Goal: Task Accomplishment & Management: Complete application form

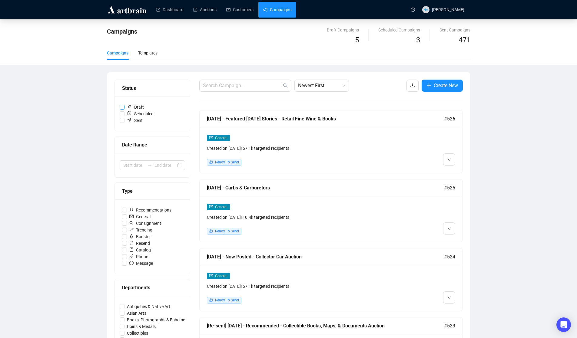
scroll to position [22, 0]
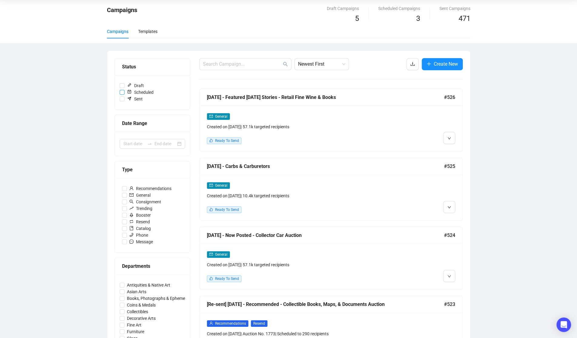
click at [122, 91] on input "Scheduled" at bounding box center [122, 92] width 5 height 5
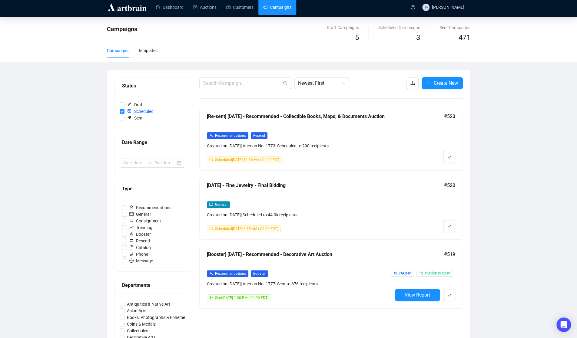
scroll to position [0, 0]
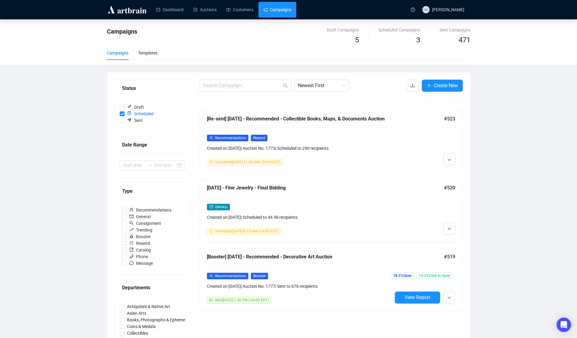
click at [276, 9] on link "Campaigns" at bounding box center [277, 10] width 28 height 16
click at [121, 113] on input "Scheduled" at bounding box center [122, 113] width 5 height 5
checkbox input "false"
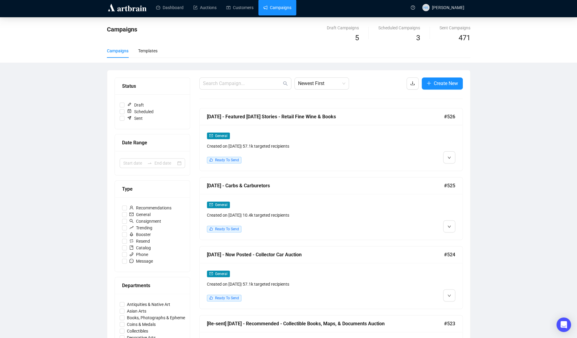
scroll to position [1, 0]
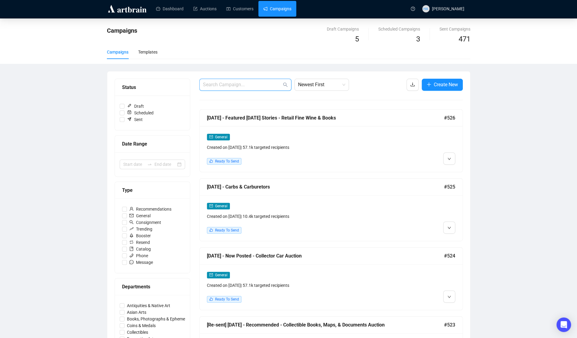
click at [233, 85] on input "text" at bounding box center [242, 84] width 79 height 7
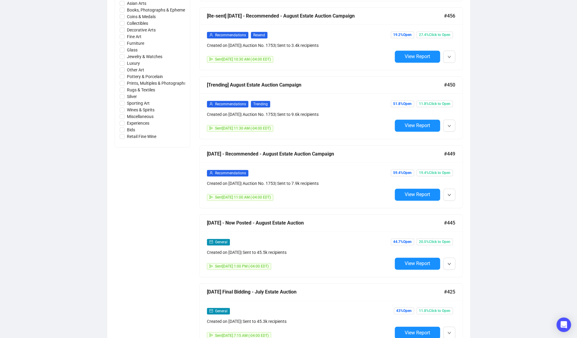
scroll to position [311, 0]
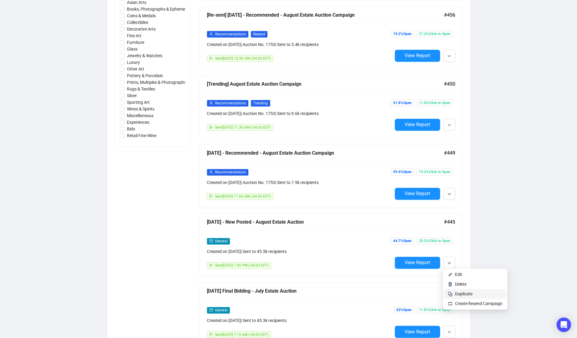
type input "estate"
click at [458, 294] on span "Duplicate" at bounding box center [464, 294] width 18 height 5
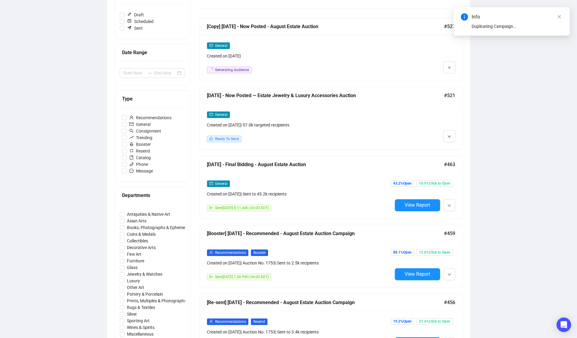
scroll to position [0, 0]
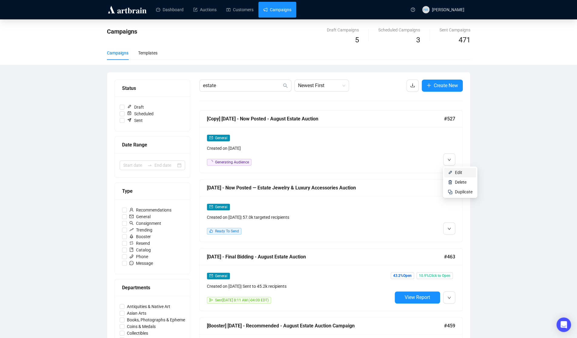
click at [462, 172] on span "Edit" at bounding box center [458, 172] width 7 height 5
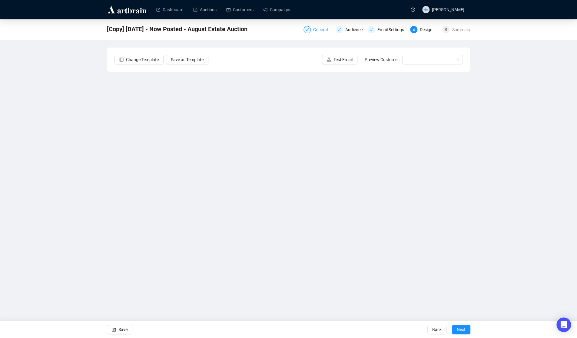
click at [317, 29] on div "General" at bounding box center [322, 29] width 18 height 7
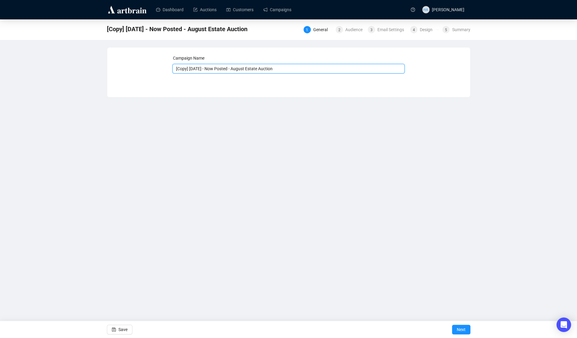
drag, startPoint x: 197, startPoint y: 69, endPoint x: 174, endPoint y: 68, distance: 22.4
click at [174, 68] on input "[Copy] [DATE] - Now Posted - August Estate Auction" at bounding box center [288, 69] width 232 height 10
click at [226, 68] on input "[DATE] - Now Posted - August Estate Auction" at bounding box center [288, 69] width 232 height 10
click at [123, 331] on span "Save" at bounding box center [122, 329] width 9 height 17
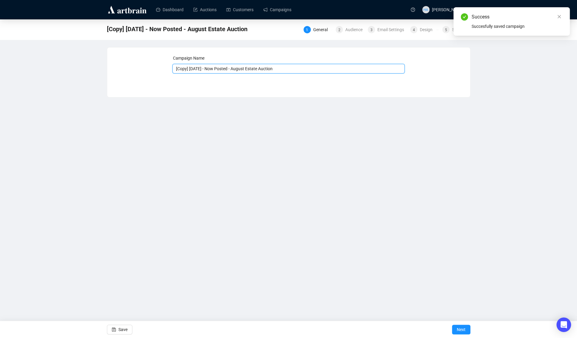
click at [240, 65] on input "[Copy] [DATE] - Now Posted - August Estate Auction" at bounding box center [288, 69] width 232 height 10
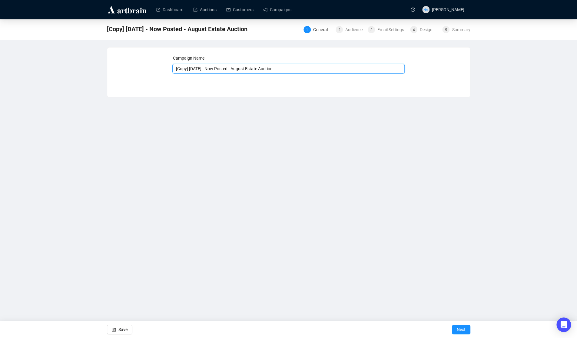
click at [185, 66] on input "[Copy] [DATE] - Now Posted - August Estate Auction" at bounding box center [288, 69] width 232 height 10
drag, startPoint x: 197, startPoint y: 69, endPoint x: 166, endPoint y: 67, distance: 31.0
click at [166, 67] on div "Campaign Name [Copy] [DATE] - Now Posted - August Estate Auction Save Next" at bounding box center [288, 68] width 348 height 26
click at [231, 68] on input "[DATE] - Now Posted - August Estate Auction" at bounding box center [288, 69] width 232 height 10
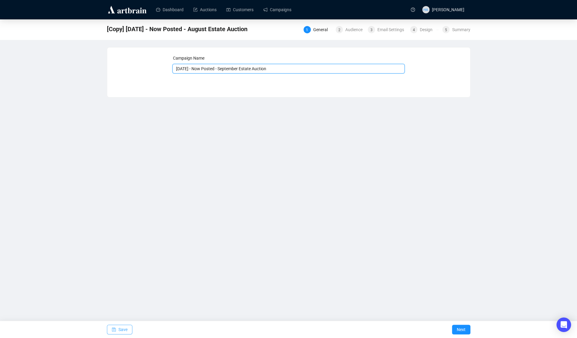
type input "[DATE] - Now Posted - September Estate Auction"
click at [119, 330] on span "Save" at bounding box center [122, 329] width 9 height 17
click at [460, 330] on span "Next" at bounding box center [461, 329] width 9 height 17
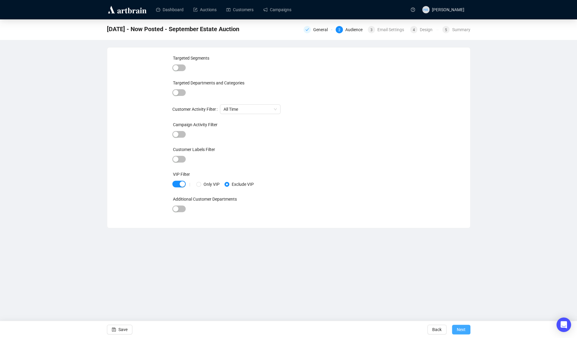
click at [459, 330] on span "Next" at bounding box center [461, 329] width 9 height 17
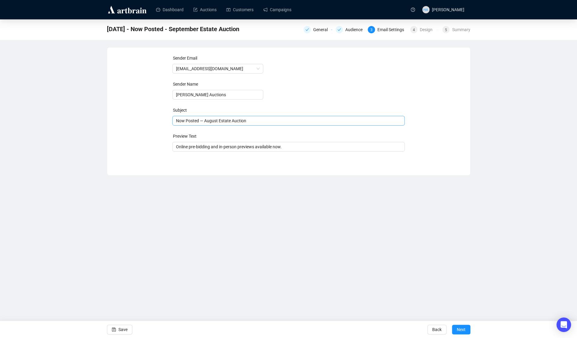
click at [210, 122] on span "Now Posted — August Estate Auction" at bounding box center [288, 120] width 232 height 5
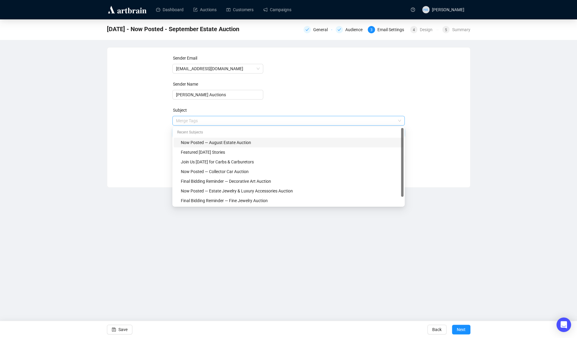
click at [210, 122] on input "search" at bounding box center [286, 120] width 220 height 9
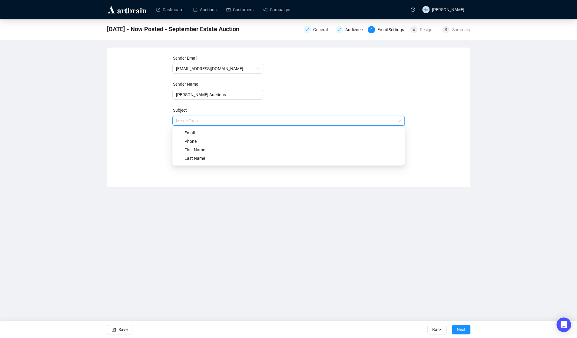
drag, startPoint x: 158, startPoint y: 130, endPoint x: 164, endPoint y: 130, distance: 6.7
click at [159, 130] on div "Sender Email [EMAIL_ADDRESS][DOMAIN_NAME] Sender Name [PERSON_NAME] Auctions Su…" at bounding box center [288, 113] width 348 height 116
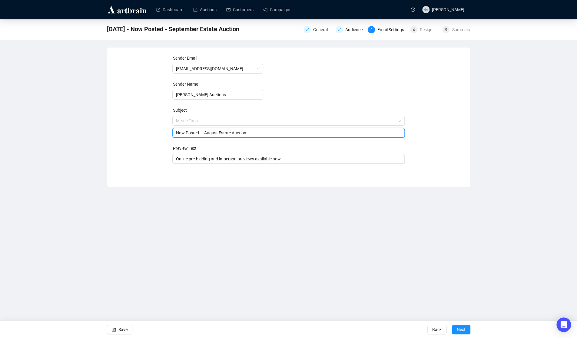
click at [210, 134] on input "Now Posted — August Estate Auction" at bounding box center [288, 133] width 225 height 7
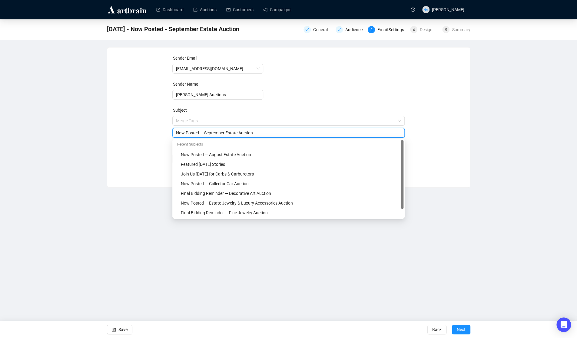
type input "Now Posted — September Estate Auction"
click at [142, 135] on div "Sender Email [EMAIL_ADDRESS][DOMAIN_NAME] Sender Name [PERSON_NAME] Auctions Su…" at bounding box center [288, 113] width 348 height 116
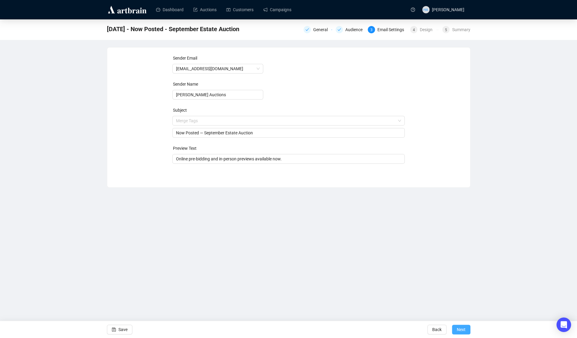
click at [461, 330] on span "Next" at bounding box center [461, 329] width 9 height 17
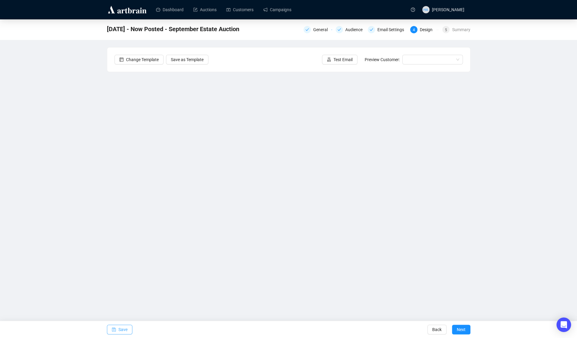
click at [121, 328] on span "Save" at bounding box center [122, 329] width 9 height 17
click at [138, 59] on span "Change Template" at bounding box center [142, 59] width 33 height 7
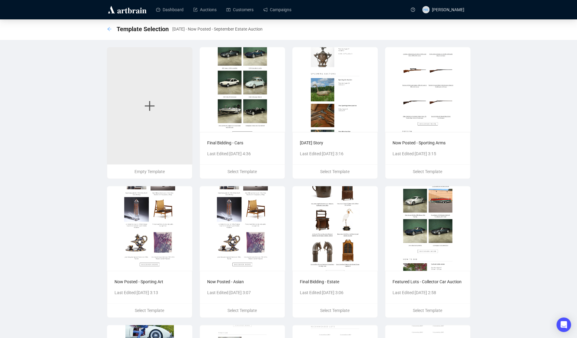
click at [109, 28] on icon "arrow-left" at bounding box center [109, 29] width 5 height 5
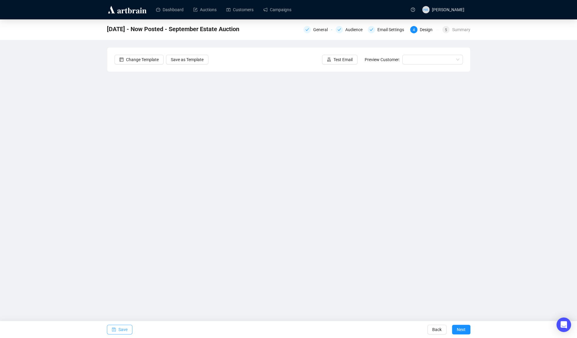
click at [125, 329] on span "Save" at bounding box center [122, 329] width 9 height 17
click at [277, 12] on link "Campaigns" at bounding box center [277, 10] width 28 height 16
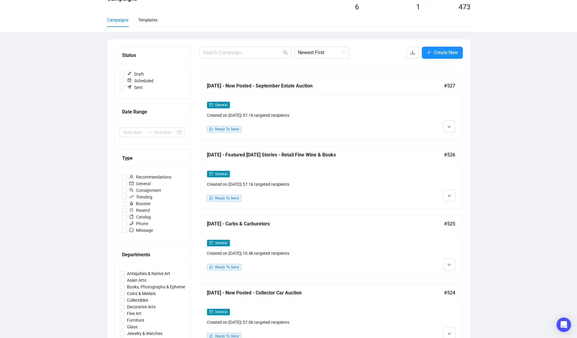
scroll to position [34, 0]
click at [455, 137] on span "Edit" at bounding box center [458, 139] width 7 height 5
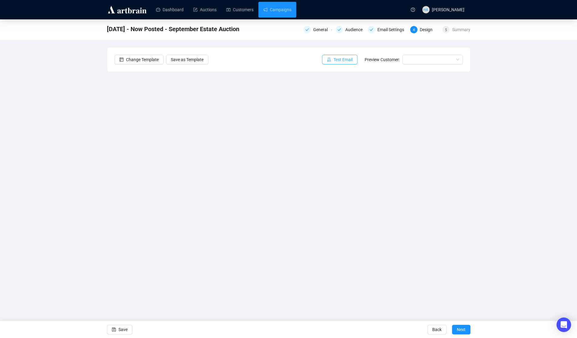
click at [345, 60] on span "Test Email" at bounding box center [342, 59] width 19 height 7
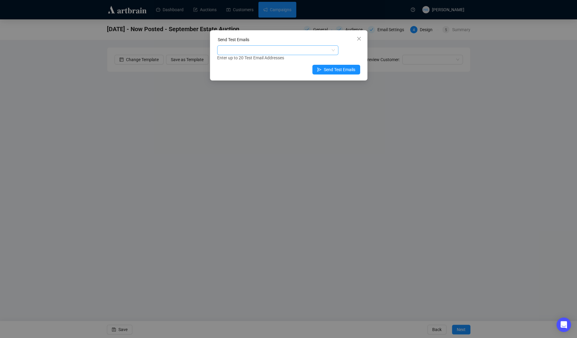
click at [280, 52] on div at bounding box center [274, 50] width 112 height 8
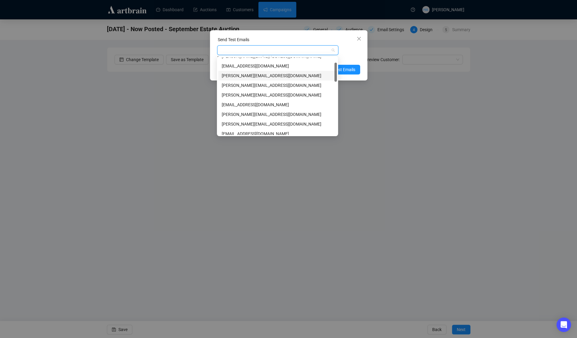
scroll to position [29, 0]
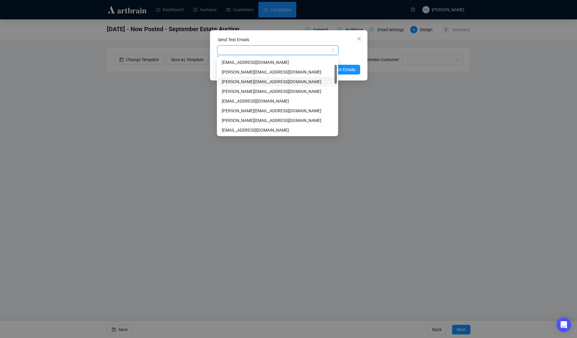
click at [246, 83] on div "[PERSON_NAME][EMAIL_ADDRESS][DOMAIN_NAME]" at bounding box center [277, 81] width 111 height 7
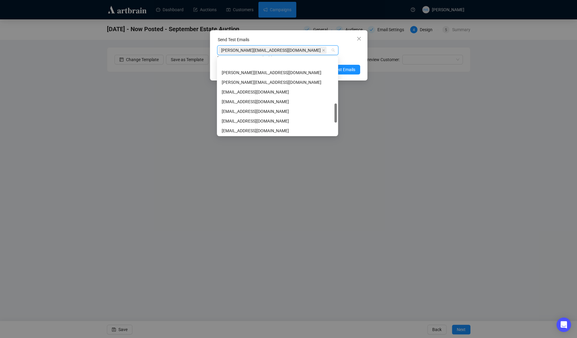
scroll to position [232, 0]
click at [241, 128] on div "[EMAIL_ADDRESS][DOMAIN_NAME]" at bounding box center [277, 130] width 111 height 7
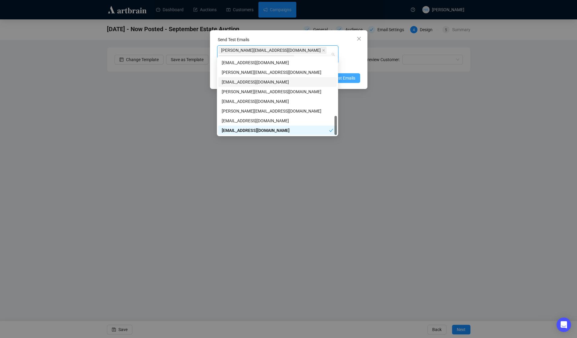
click at [344, 75] on span "Send Test Emails" at bounding box center [339, 78] width 31 height 7
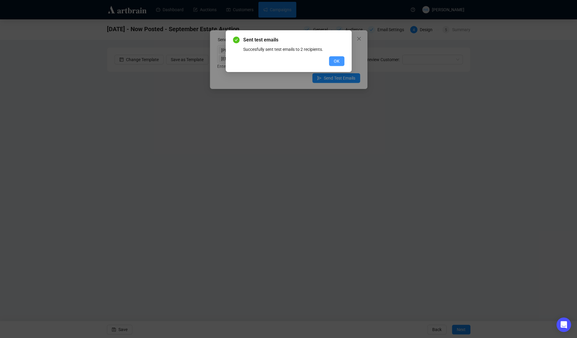
click at [334, 61] on span "OK" at bounding box center [337, 61] width 6 height 7
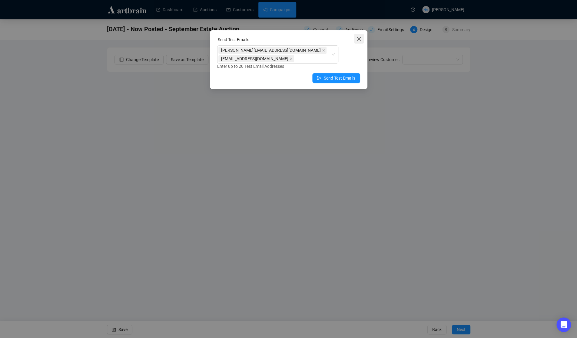
click at [362, 39] on span "Close" at bounding box center [359, 38] width 10 height 5
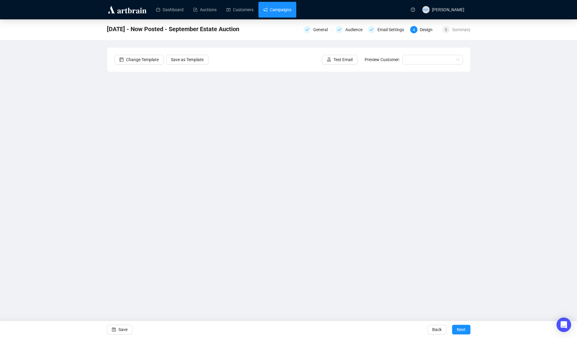
click at [273, 9] on link "Campaigns" at bounding box center [277, 10] width 28 height 16
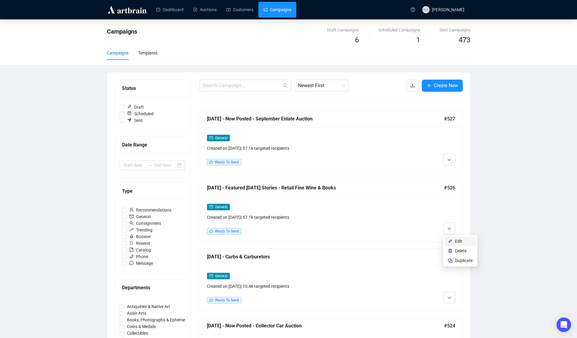
click at [455, 240] on span "Edit" at bounding box center [458, 241] width 7 height 5
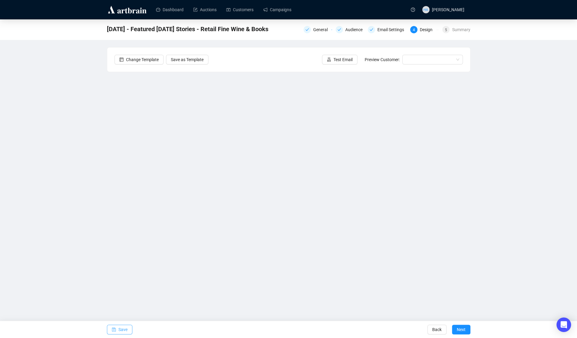
click at [123, 330] on span "Save" at bounding box center [122, 329] width 9 height 17
click at [121, 331] on span "Save" at bounding box center [122, 329] width 9 height 17
click at [343, 62] on span "Test Email" at bounding box center [342, 59] width 19 height 7
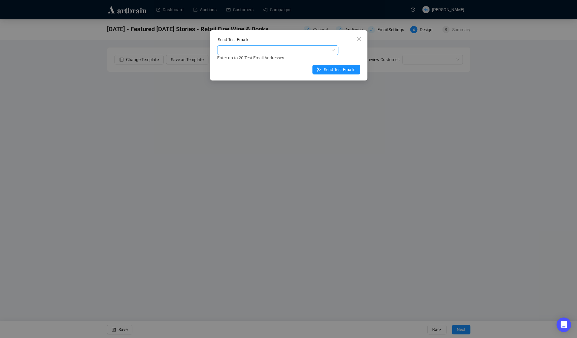
click at [287, 49] on div at bounding box center [274, 50] width 112 height 8
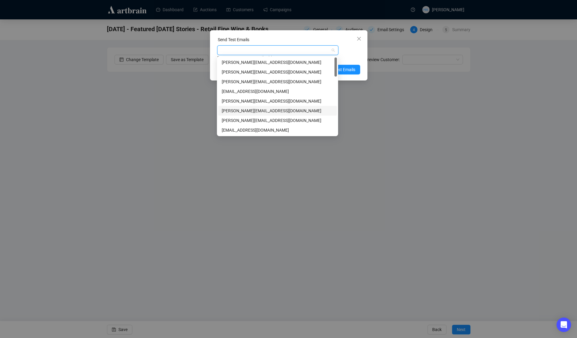
click at [234, 111] on div "[PERSON_NAME][EMAIL_ADDRESS][DOMAIN_NAME]" at bounding box center [277, 111] width 111 height 7
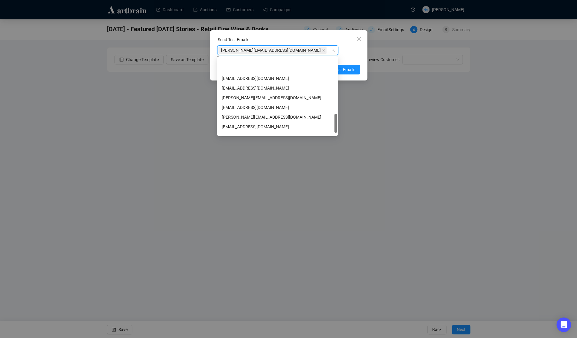
scroll to position [232, 0]
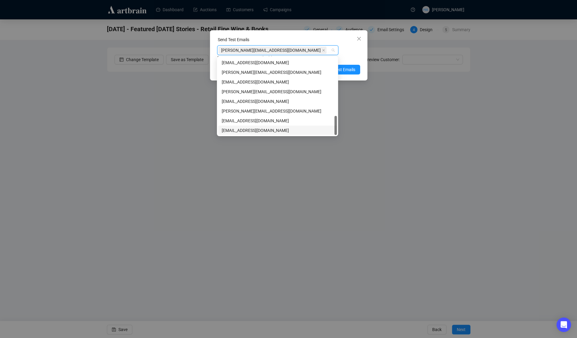
click at [238, 131] on div "[EMAIL_ADDRESS][DOMAIN_NAME]" at bounding box center [277, 130] width 111 height 7
click at [344, 75] on span "Send Test Emails" at bounding box center [339, 78] width 31 height 7
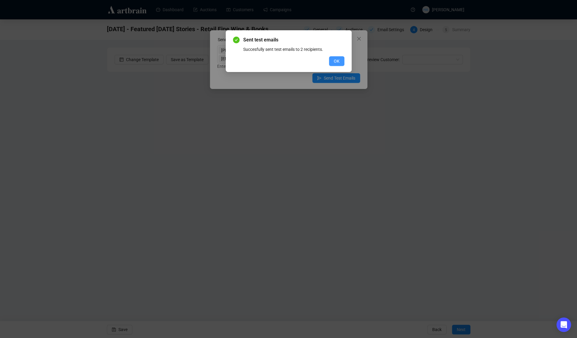
click at [335, 62] on span "OK" at bounding box center [337, 61] width 6 height 7
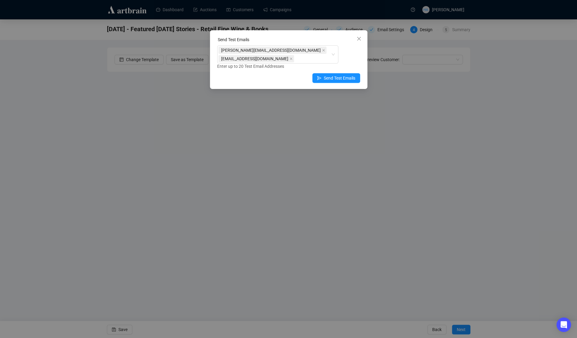
click at [356, 40] on icon "close" at bounding box center [358, 38] width 5 height 5
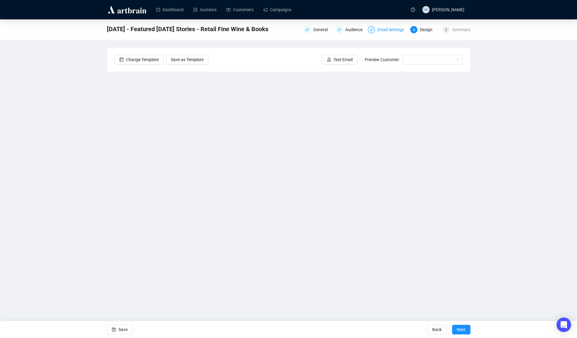
click at [387, 29] on div "Email Settings" at bounding box center [392, 29] width 30 height 7
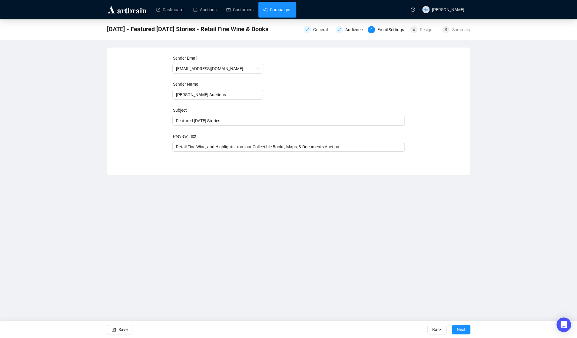
drag, startPoint x: 276, startPoint y: 12, endPoint x: 286, endPoint y: 18, distance: 11.4
click at [276, 12] on link "Campaigns" at bounding box center [277, 10] width 28 height 16
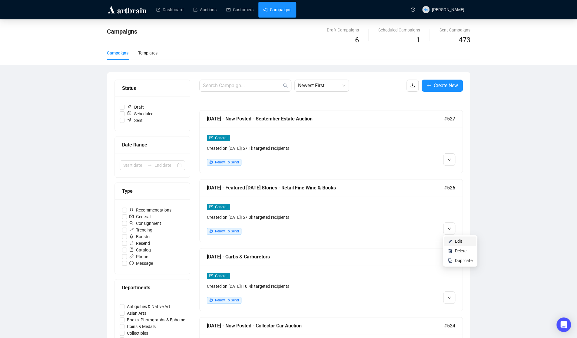
click at [455, 240] on span "Edit" at bounding box center [458, 241] width 7 height 5
